Goal: Task Accomplishment & Management: Use online tool/utility

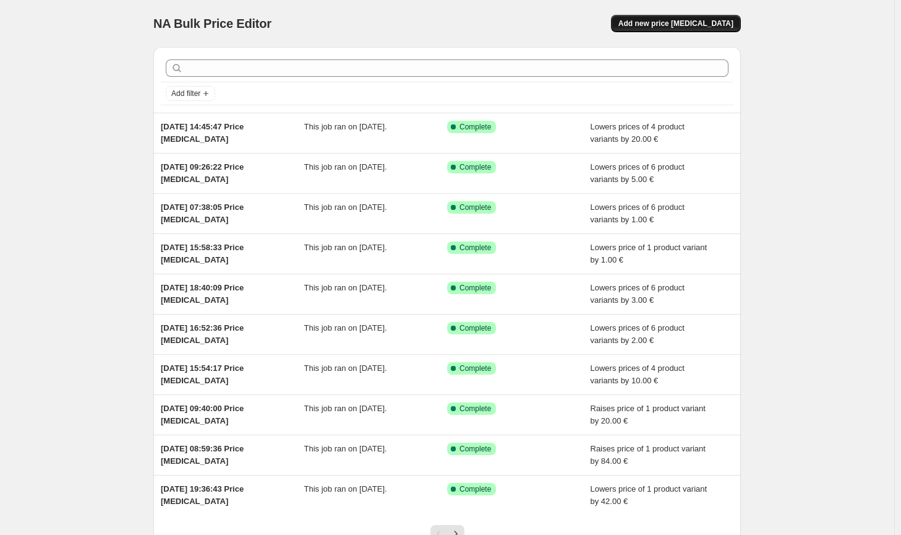
click at [715, 25] on span "Add new price [MEDICAL_DATA]" at bounding box center [676, 24] width 115 height 10
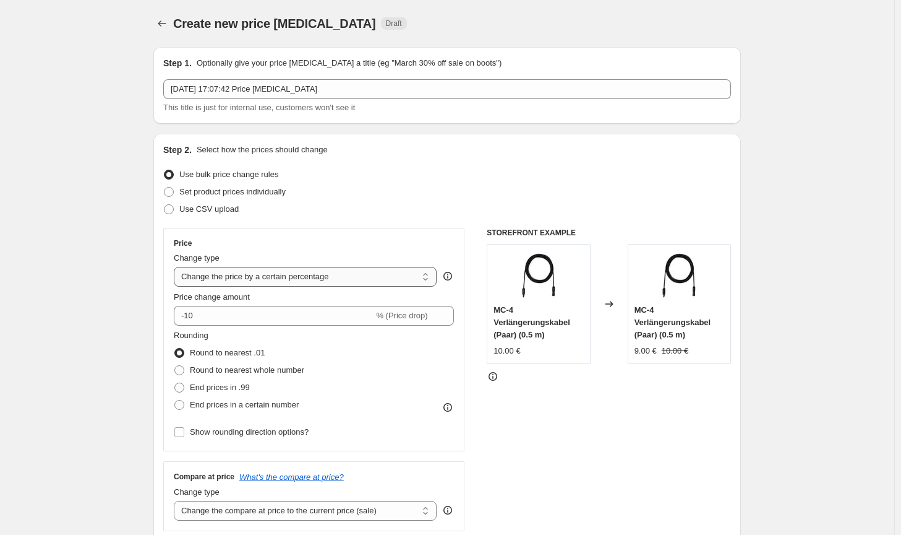
click at [307, 275] on select "Change the price to a certain amount Change the price by a certain amount Chang…" at bounding box center [305, 277] width 263 height 20
select select "by"
click at [176, 267] on select "Change the price to a certain amount Change the price by a certain amount Chang…" at bounding box center [305, 277] width 263 height 20
type input "-10.00"
click at [212, 370] on span "Round to nearest whole number" at bounding box center [247, 369] width 114 height 9
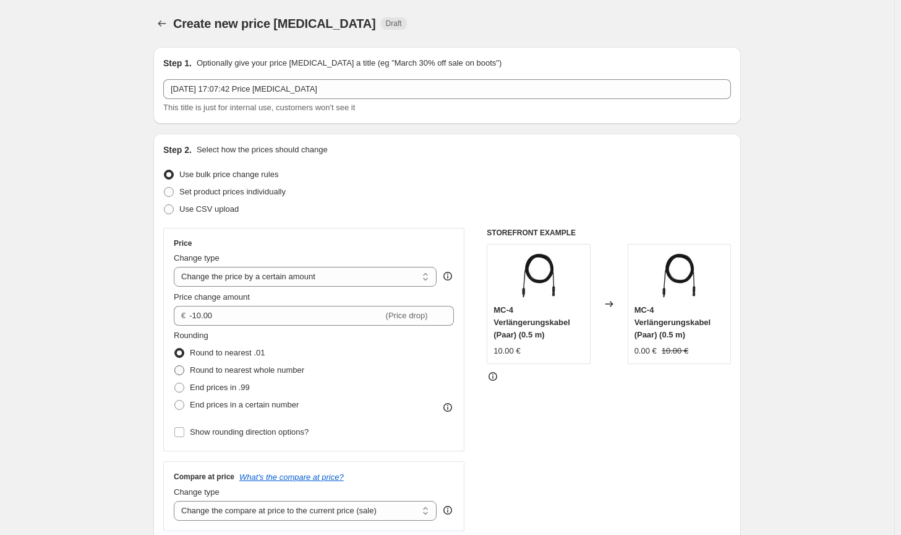
click at [175, 366] on input "Round to nearest whole number" at bounding box center [174, 365] width 1 height 1
radio input "true"
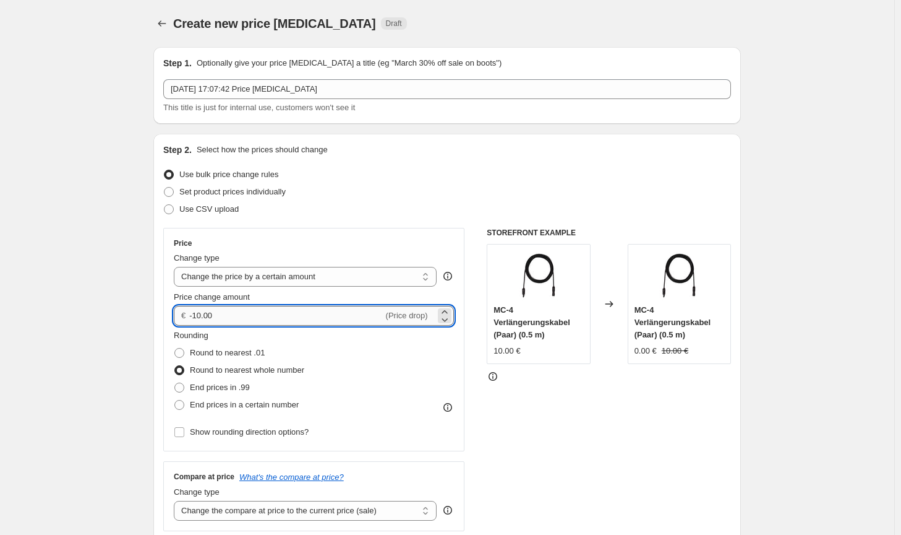
drag, startPoint x: 229, startPoint y: 317, endPoint x: 197, endPoint y: 318, distance: 32.2
click at [197, 318] on input "-10.00" at bounding box center [286, 316] width 194 height 20
click at [197, 313] on input "-2" at bounding box center [286, 316] width 194 height 20
type input "-1.00"
click at [537, 442] on div "STOREFRONT EXAMPLE MC-4 Verlängerungskabel (Paar) (0.5 m) 10.00 € Changed to MC…" at bounding box center [609, 379] width 244 height 303
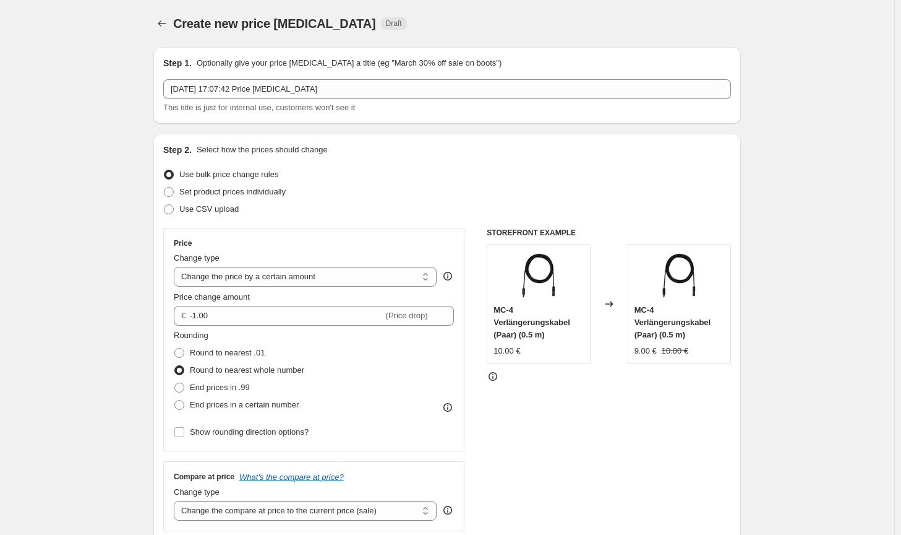
scroll to position [186, 0]
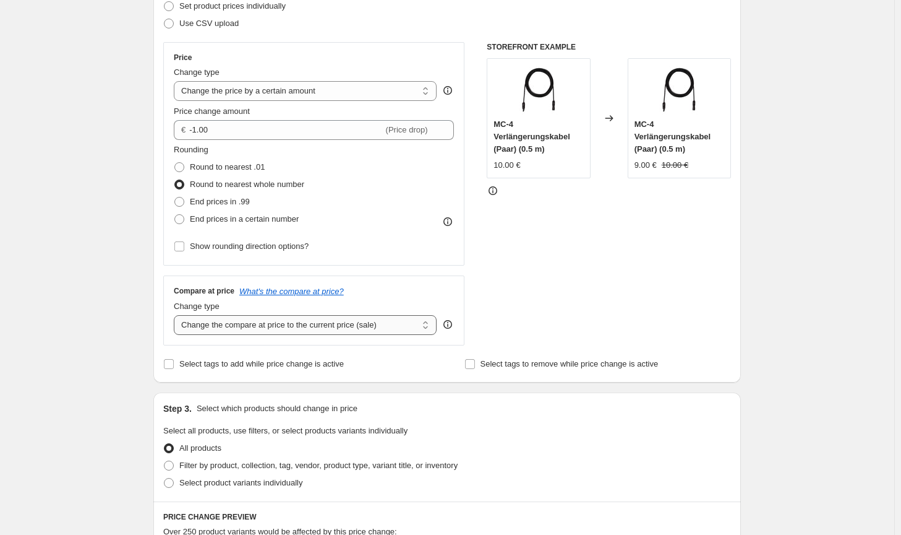
drag, startPoint x: 401, startPoint y: 319, endPoint x: 393, endPoint y: 329, distance: 11.9
click at [401, 319] on select "Change the compare at price to the current price (sale) Change the compare at p…" at bounding box center [305, 325] width 263 height 20
select select "no_change"
click at [176, 315] on select "Change the compare at price to the current price (sale) Change the compare at p…" at bounding box center [305, 325] width 263 height 20
click at [306, 470] on span "Filter by product, collection, tag, vendor, product type, variant title, or inv…" at bounding box center [318, 464] width 278 height 9
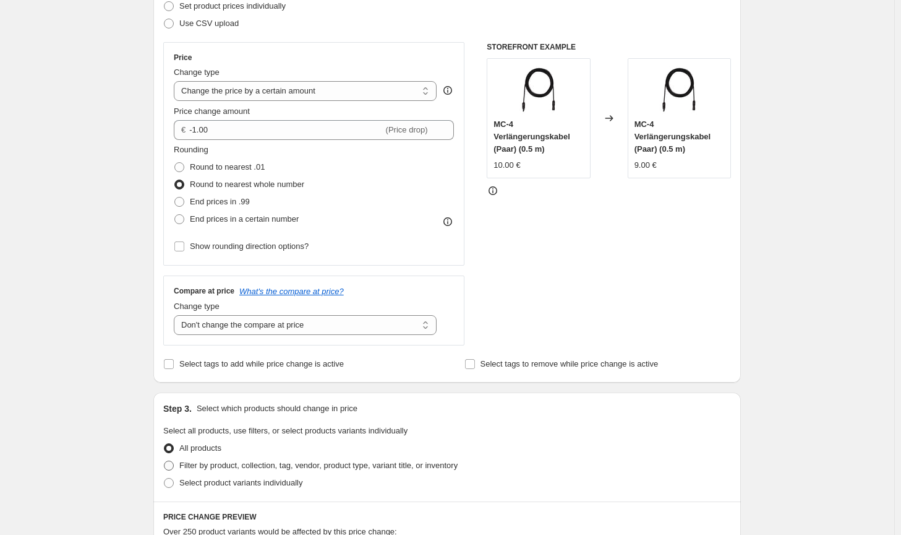
click at [165, 461] on input "Filter by product, collection, tag, vendor, product type, variant title, or inv…" at bounding box center [164, 460] width 1 height 1
radio input "true"
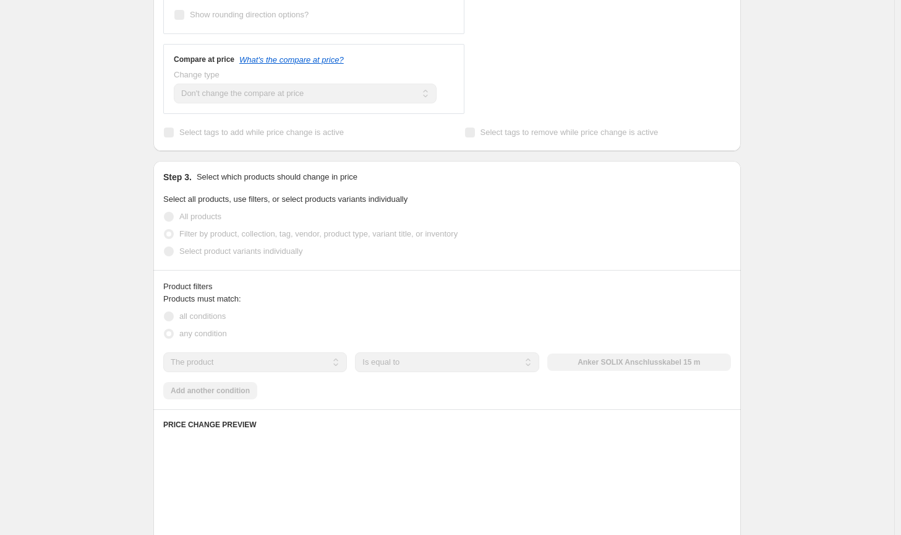
scroll to position [433, 0]
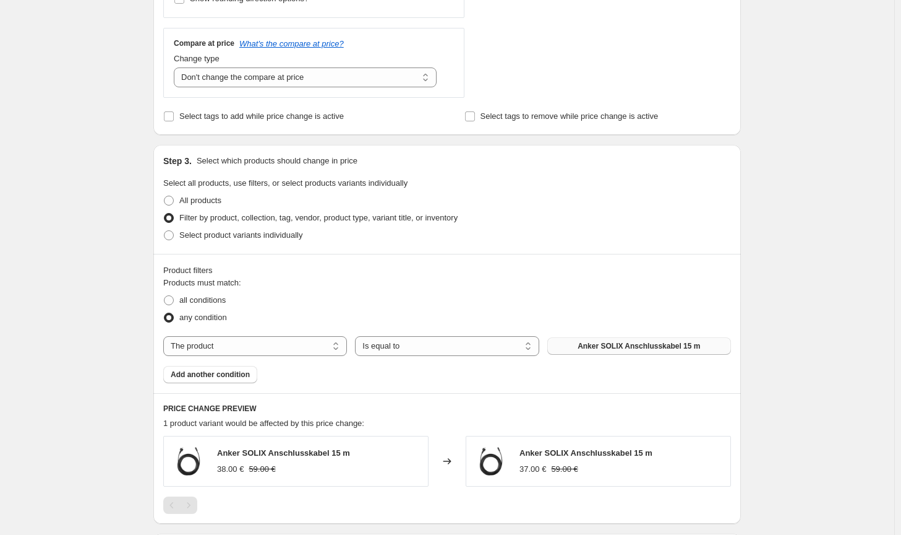
click at [621, 349] on span "Anker SOLIX Anschlusskabel 15 m" at bounding box center [639, 346] width 123 height 10
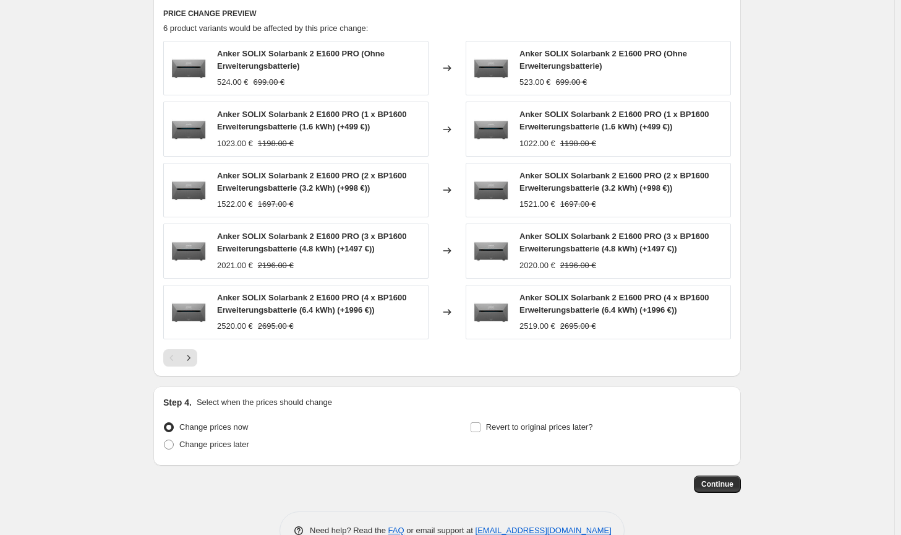
scroll to position [861, 0]
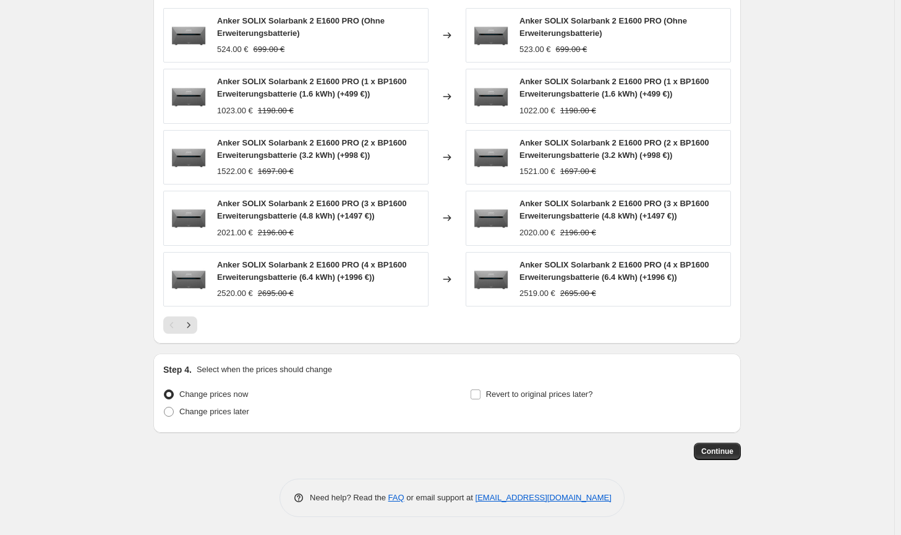
click at [733, 454] on span "Continue" at bounding box center [718, 451] width 32 height 10
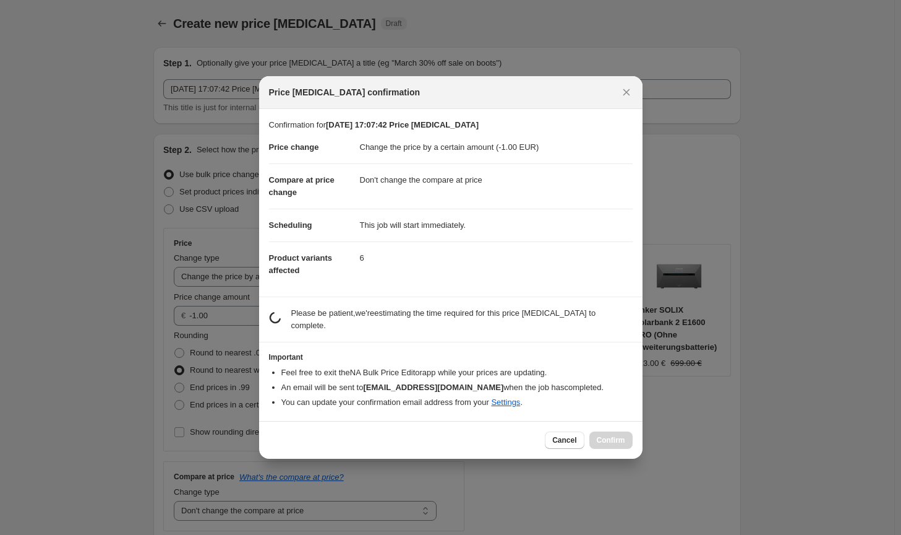
scroll to position [0, 0]
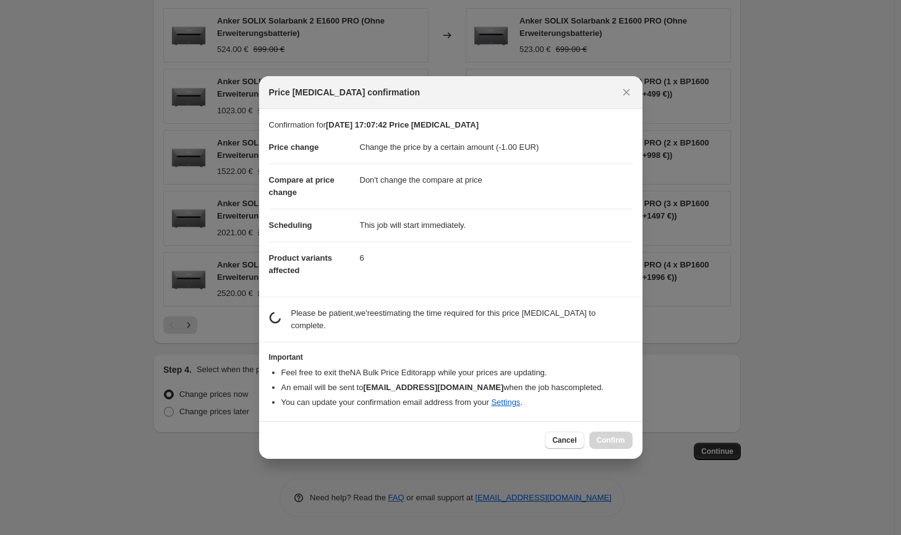
click at [620, 431] on div "Cancel Confirm" at bounding box center [588, 439] width 87 height 17
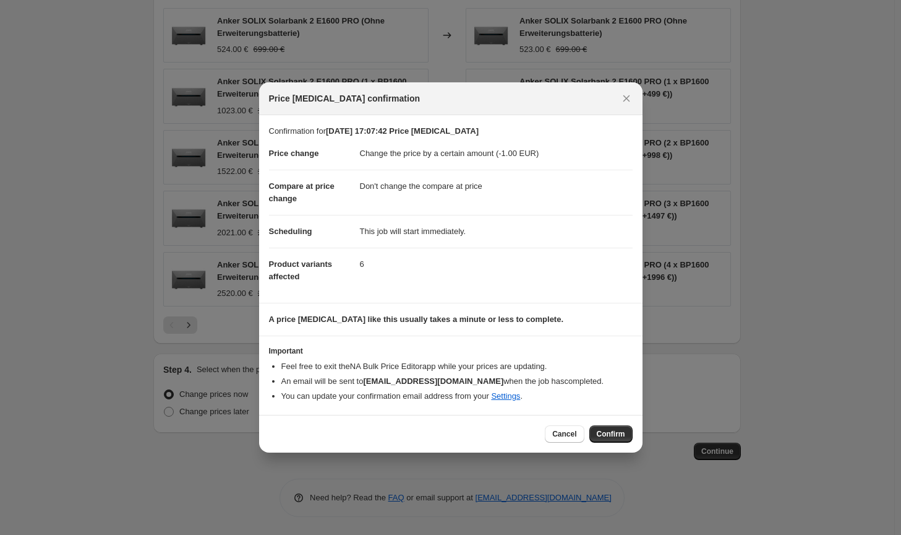
click at [620, 430] on span "Confirm" at bounding box center [611, 434] width 28 height 10
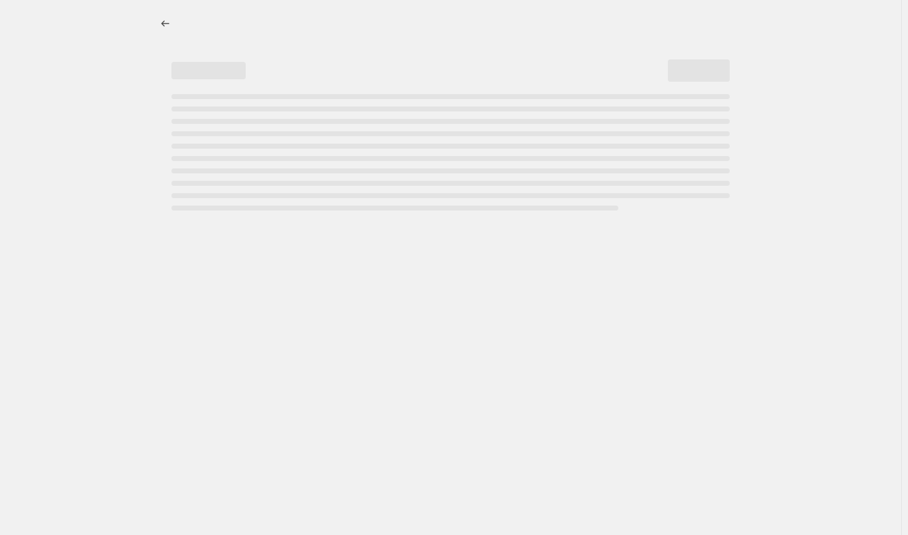
select select "by"
select select "no_change"
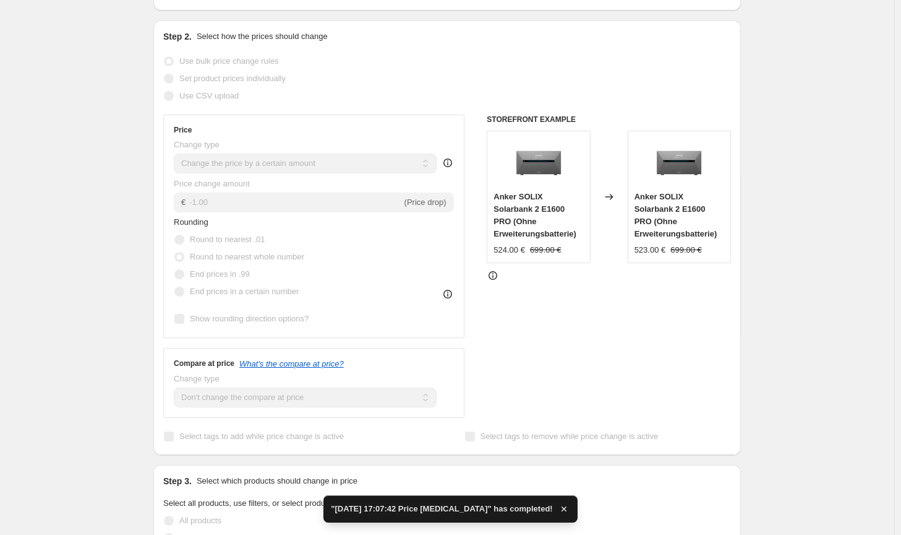
scroll to position [309, 0]
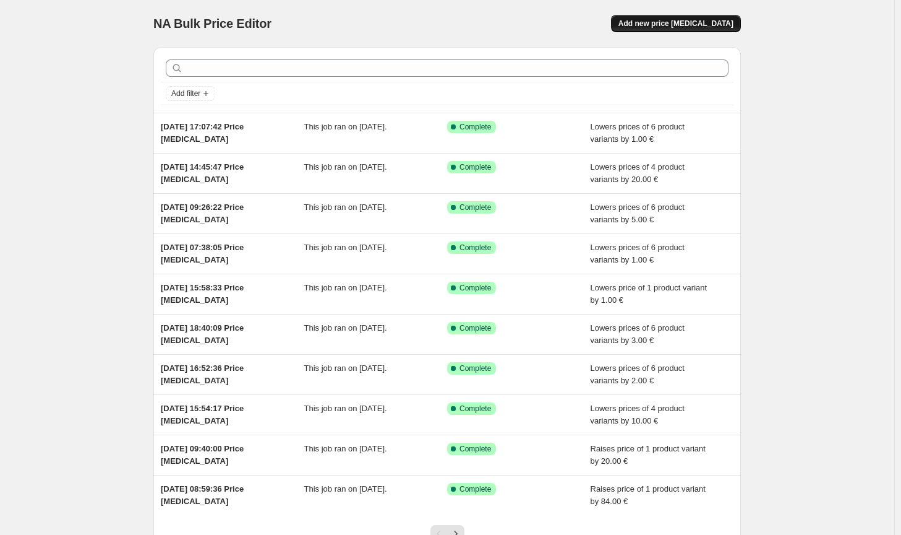
click at [703, 17] on button "Add new price [MEDICAL_DATA]" at bounding box center [676, 23] width 130 height 17
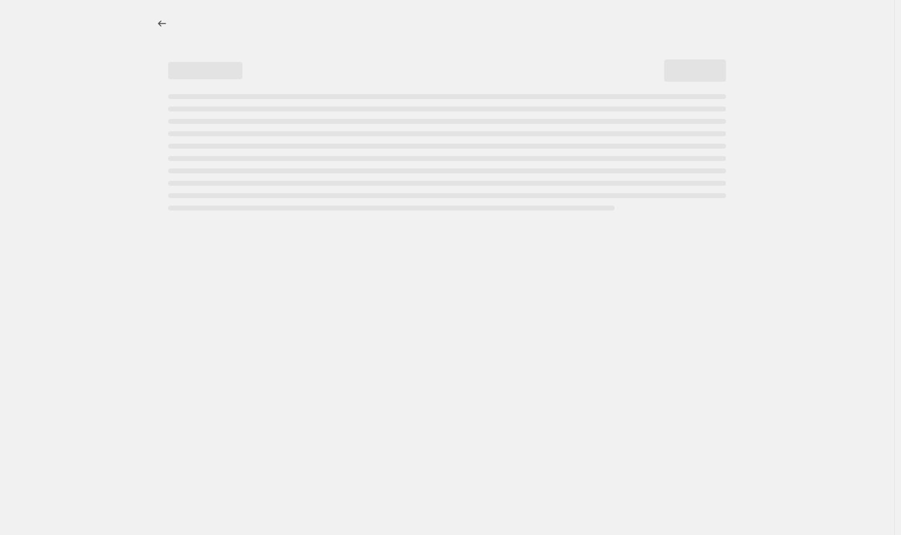
select select "percentage"
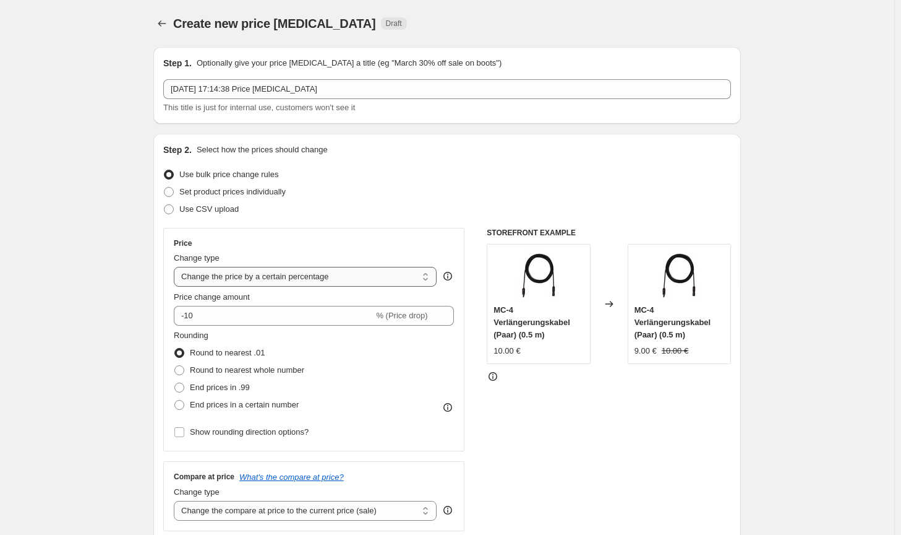
click at [326, 277] on select "Change the price to a certain amount Change the price by a certain amount Chang…" at bounding box center [305, 277] width 263 height 20
